Goal: Navigation & Orientation: Find specific page/section

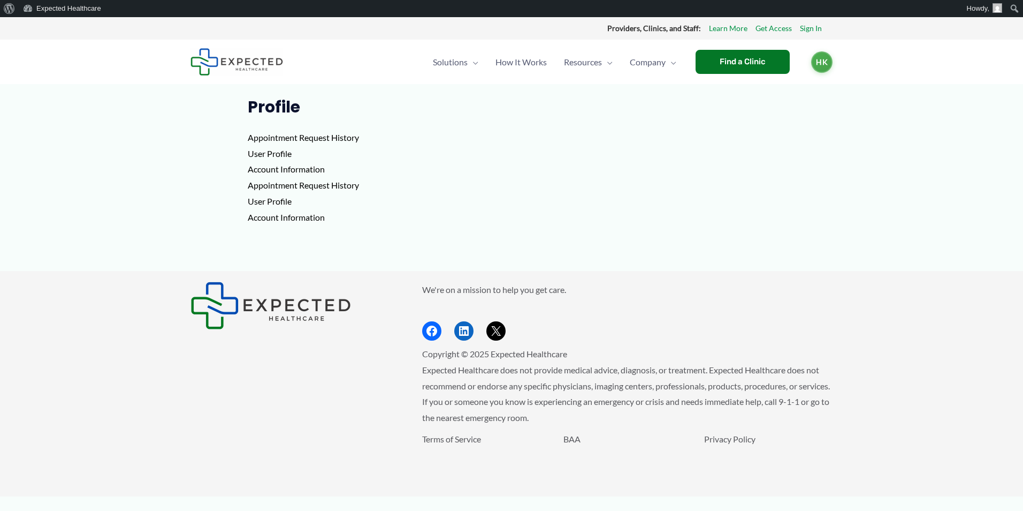
click at [245, 61] on img at bounding box center [237, 61] width 93 height 27
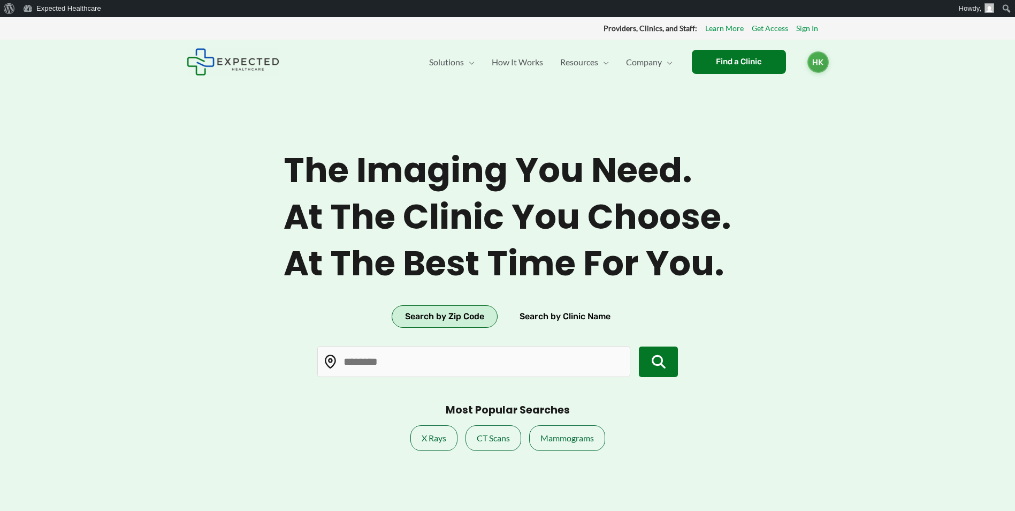
type input "*****"
click at [820, 62] on span "HK" at bounding box center [818, 60] width 21 height 21
click at [790, 96] on link "Profile" at bounding box center [792, 94] width 74 height 25
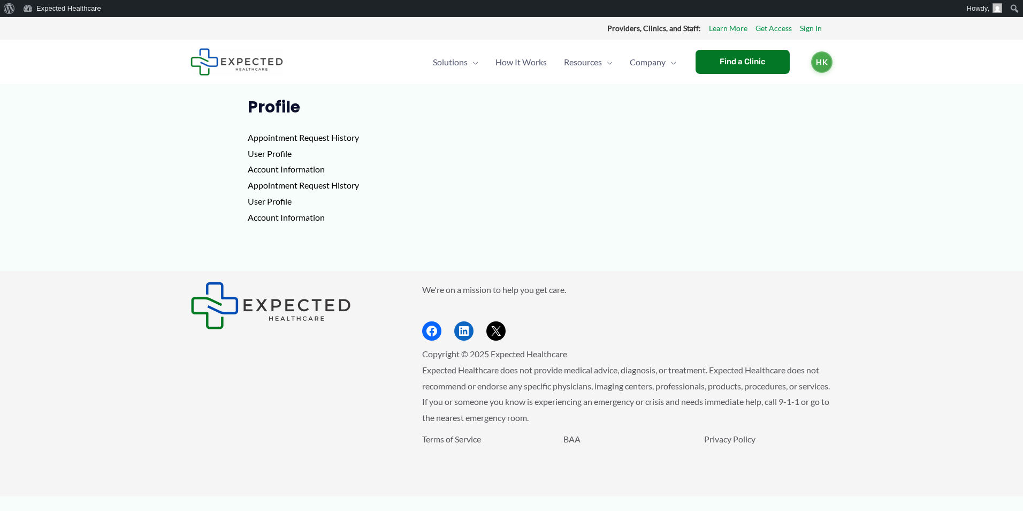
click at [266, 143] on p "Appointment Request History User Profile Account Information Appointment Reques…" at bounding box center [512, 177] width 528 height 95
click at [272, 138] on p "Appointment Request History User Profile Account Information Appointment Reques…" at bounding box center [512, 177] width 528 height 95
click at [261, 149] on p "Appointment Request History User Profile Account Information Appointment Reques…" at bounding box center [512, 177] width 528 height 95
click at [266, 153] on p "Appointment Request History User Profile Account Information Appointment Reques…" at bounding box center [512, 177] width 528 height 95
click at [276, 108] on h1 "Profile" at bounding box center [512, 106] width 528 height 19
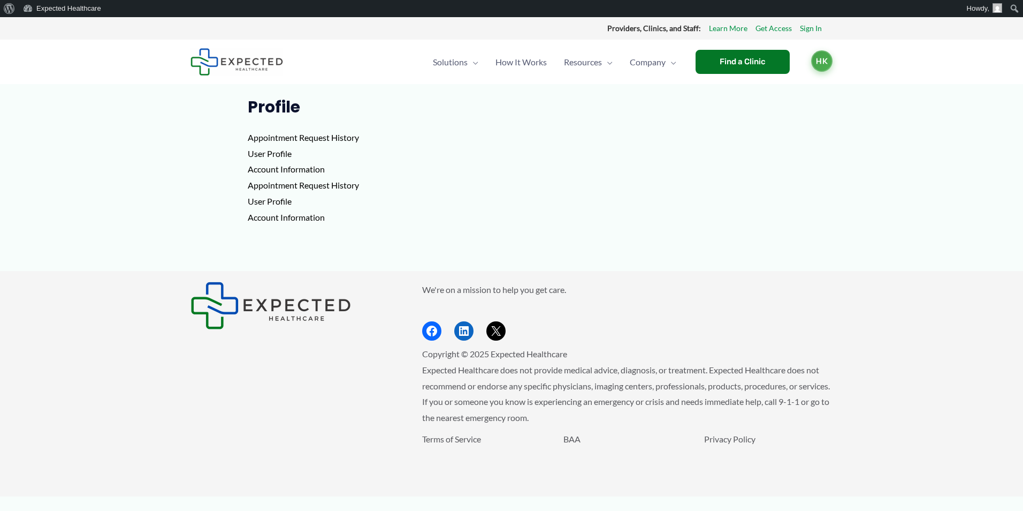
click at [827, 66] on span "HK" at bounding box center [821, 60] width 21 height 21
click at [531, 175] on p "Appointment Request History User Profile Account Information Appointment Reques…" at bounding box center [512, 177] width 528 height 95
click at [459, 70] on span "Solutions" at bounding box center [450, 61] width 35 height 37
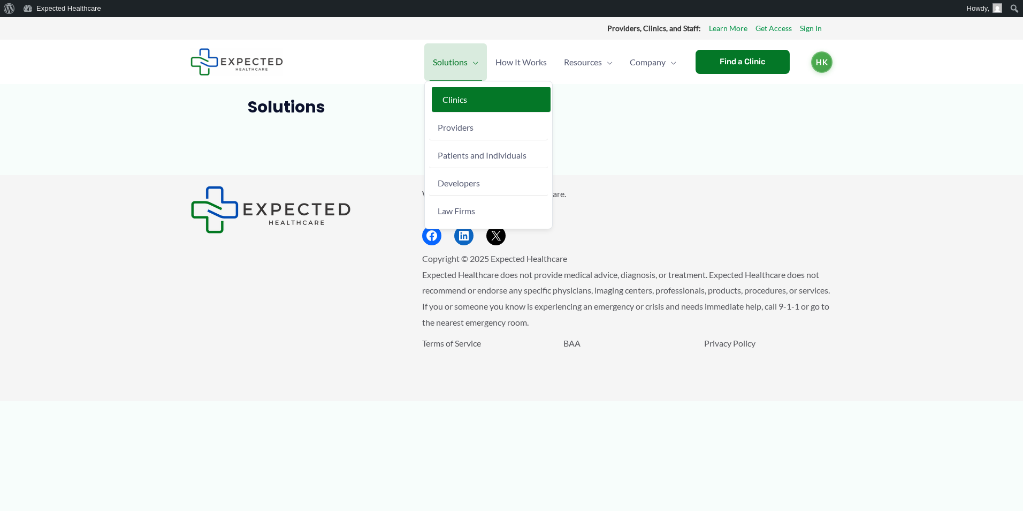
click at [452, 102] on span "Clinics" at bounding box center [455, 99] width 25 height 10
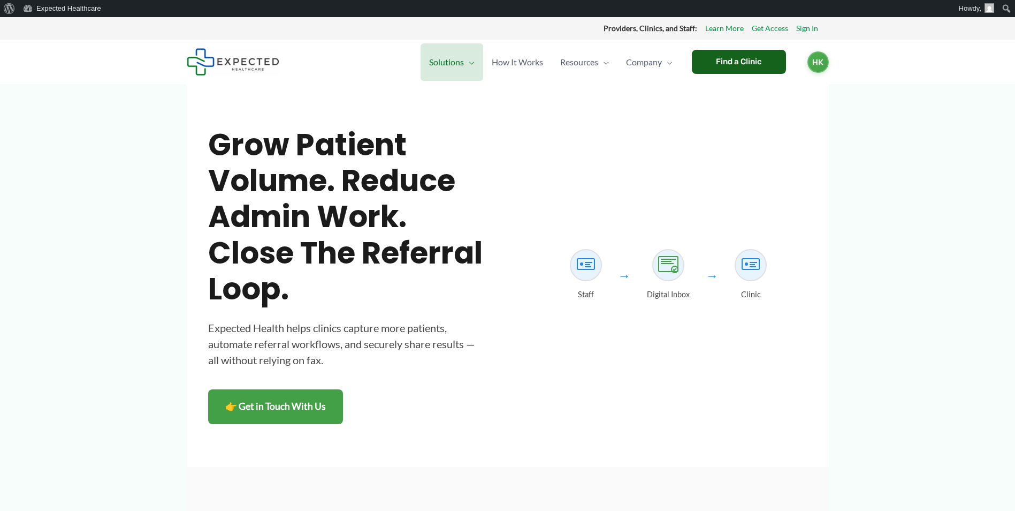
click at [758, 63] on div "Find a Clinic" at bounding box center [739, 62] width 94 height 24
click at [824, 64] on span "HK" at bounding box center [818, 60] width 21 height 21
click at [773, 123] on link "Log out" at bounding box center [792, 118] width 74 height 25
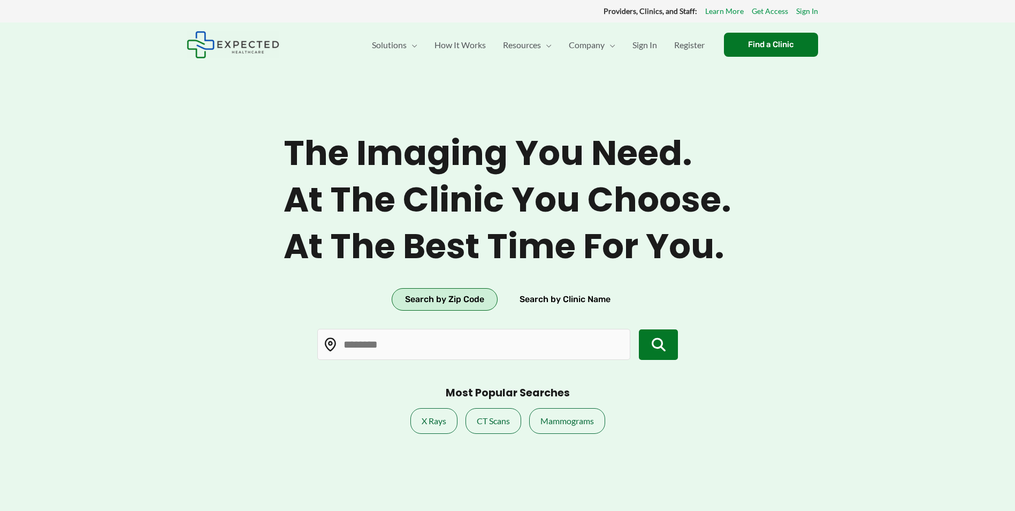
type input "*****"
